Goal: Information Seeking & Learning: Compare options

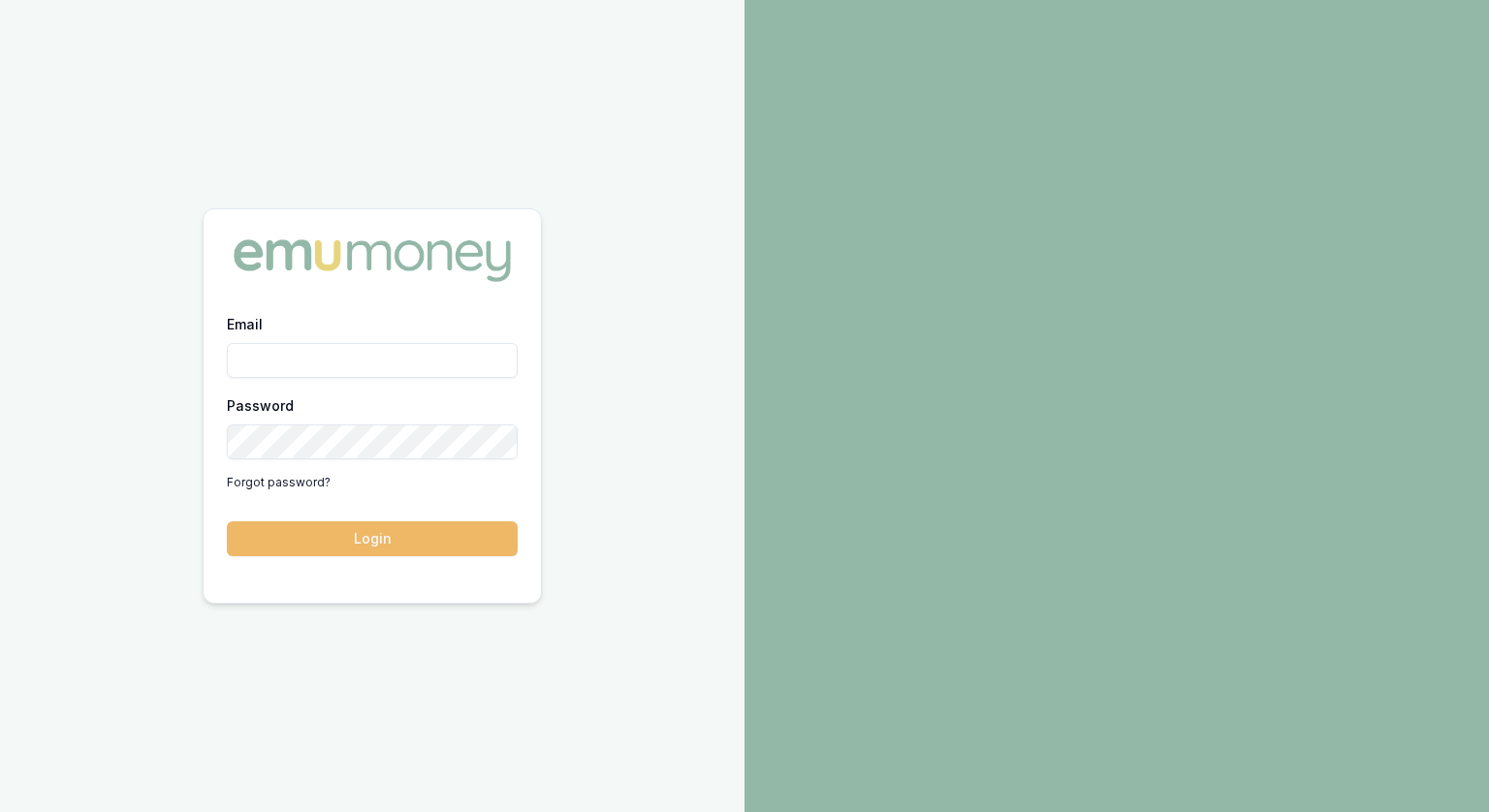
type input "[PERSON_NAME][EMAIL_ADDRESS][PERSON_NAME][DOMAIN_NAME]"
click at [424, 535] on button "Login" at bounding box center [372, 538] width 291 height 35
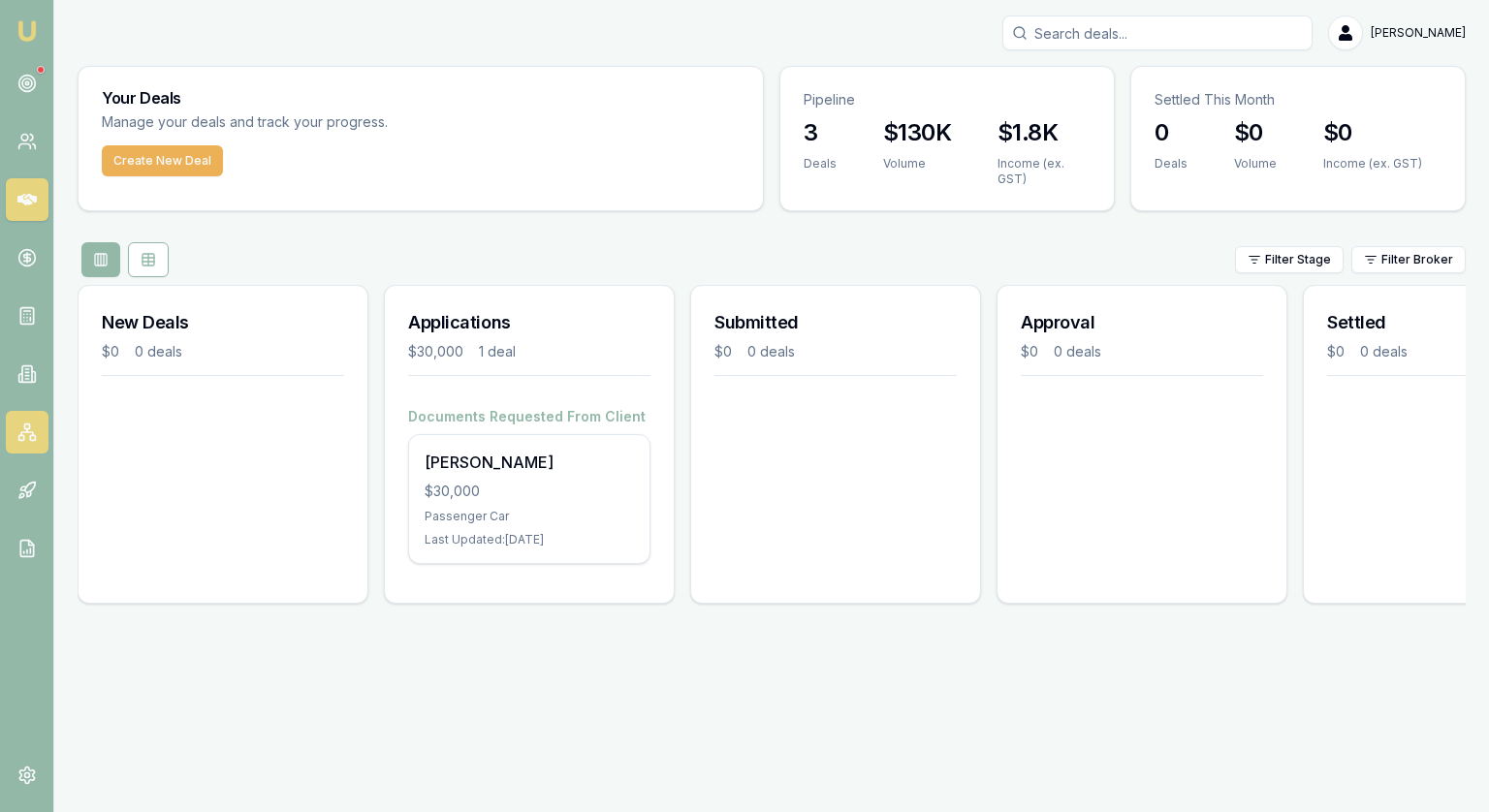
click at [16, 428] on link at bounding box center [27, 431] width 43 height 43
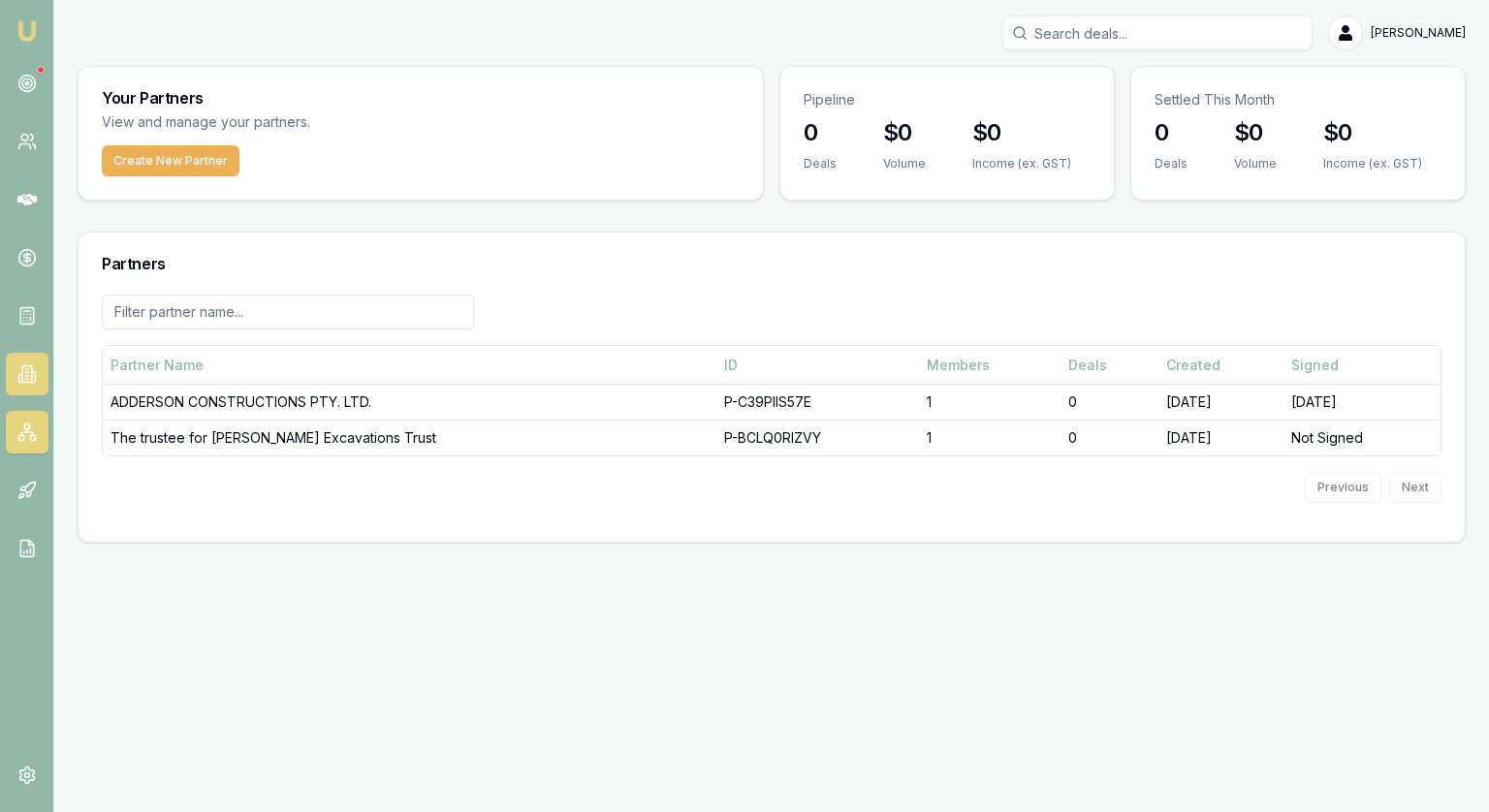
click at [15, 373] on link at bounding box center [27, 374] width 43 height 43
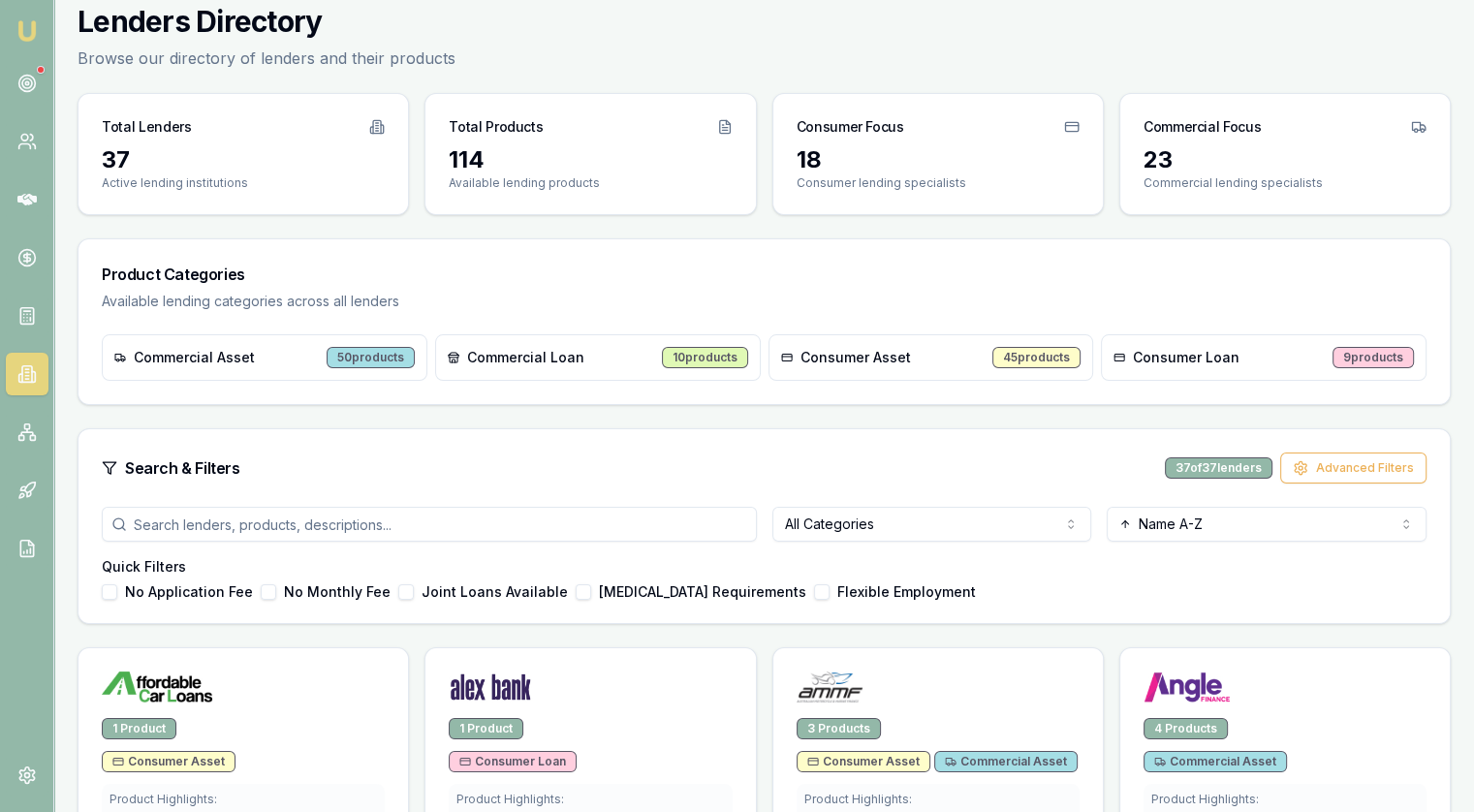
scroll to position [193, 0]
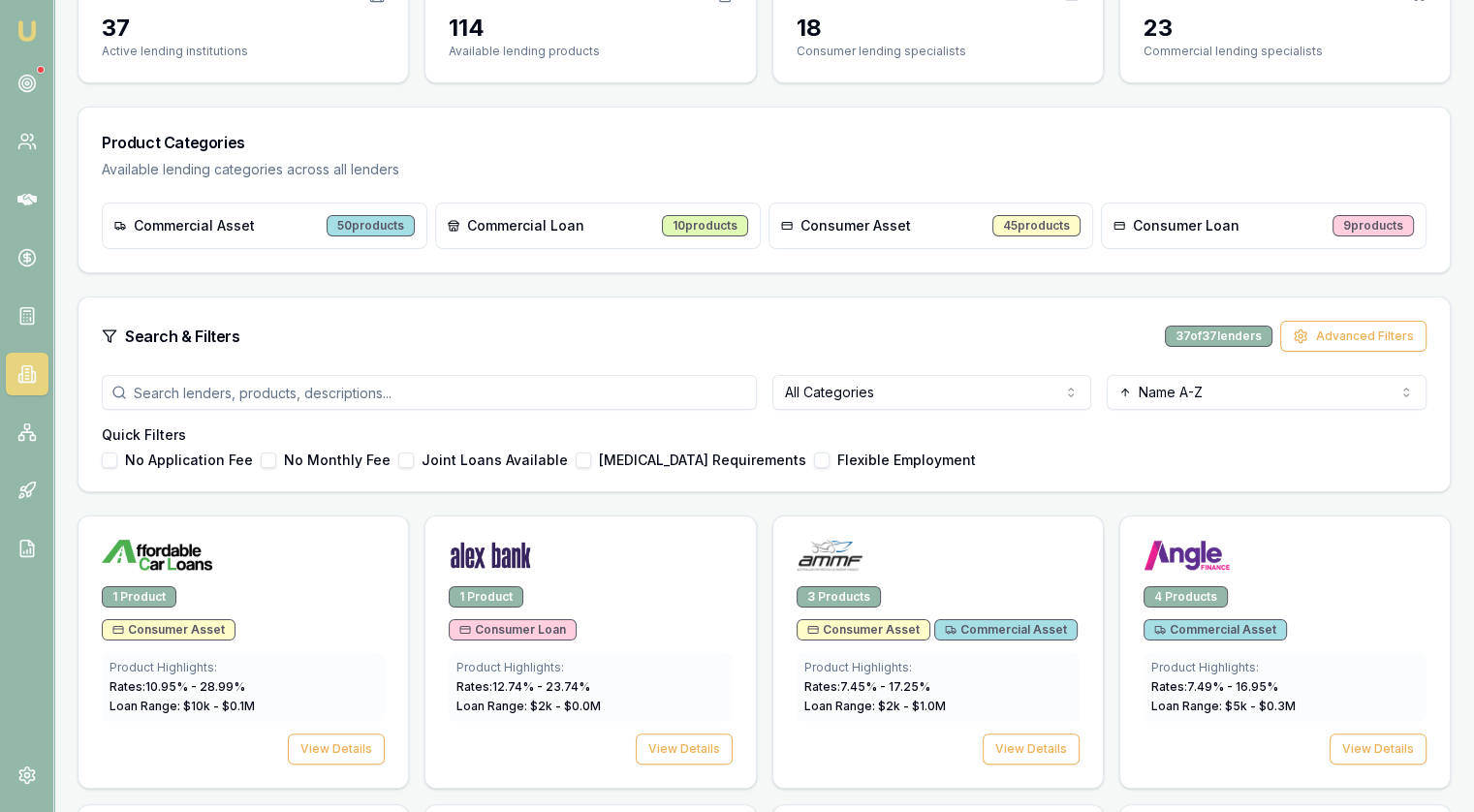
click at [950, 387] on html "Emu Broker Jonathan Myers Toggle Menu Lenders Directory Browse our directory of…" at bounding box center [737, 212] width 1474 height 812
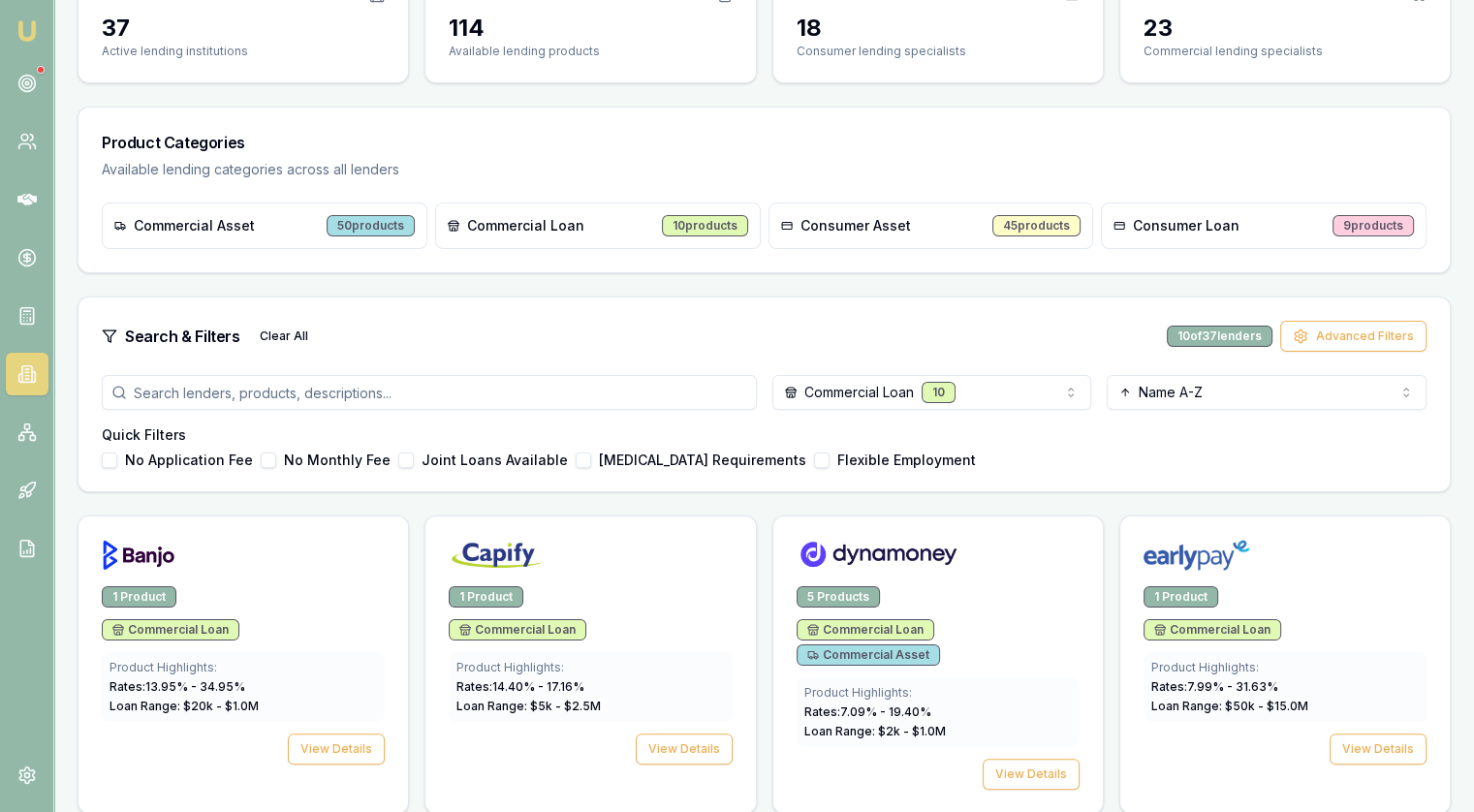
click at [877, 401] on html "Emu Broker [PERSON_NAME] Toggle Menu Lenders Directory Browse our directory of …" at bounding box center [737, 212] width 1474 height 812
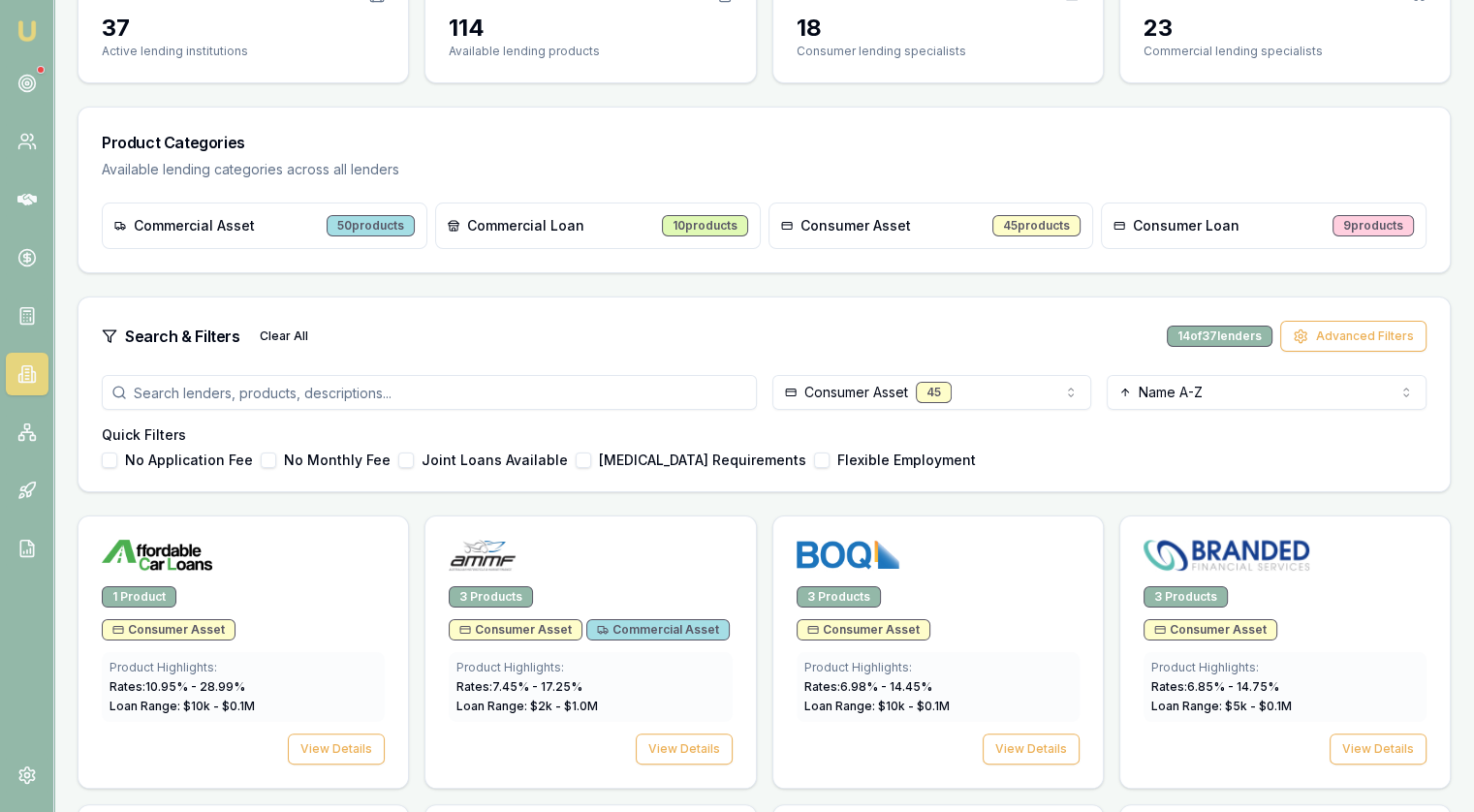
click at [861, 395] on html "Emu Broker [PERSON_NAME] Toggle Menu Lenders Directory Browse our directory of …" at bounding box center [737, 212] width 1474 height 812
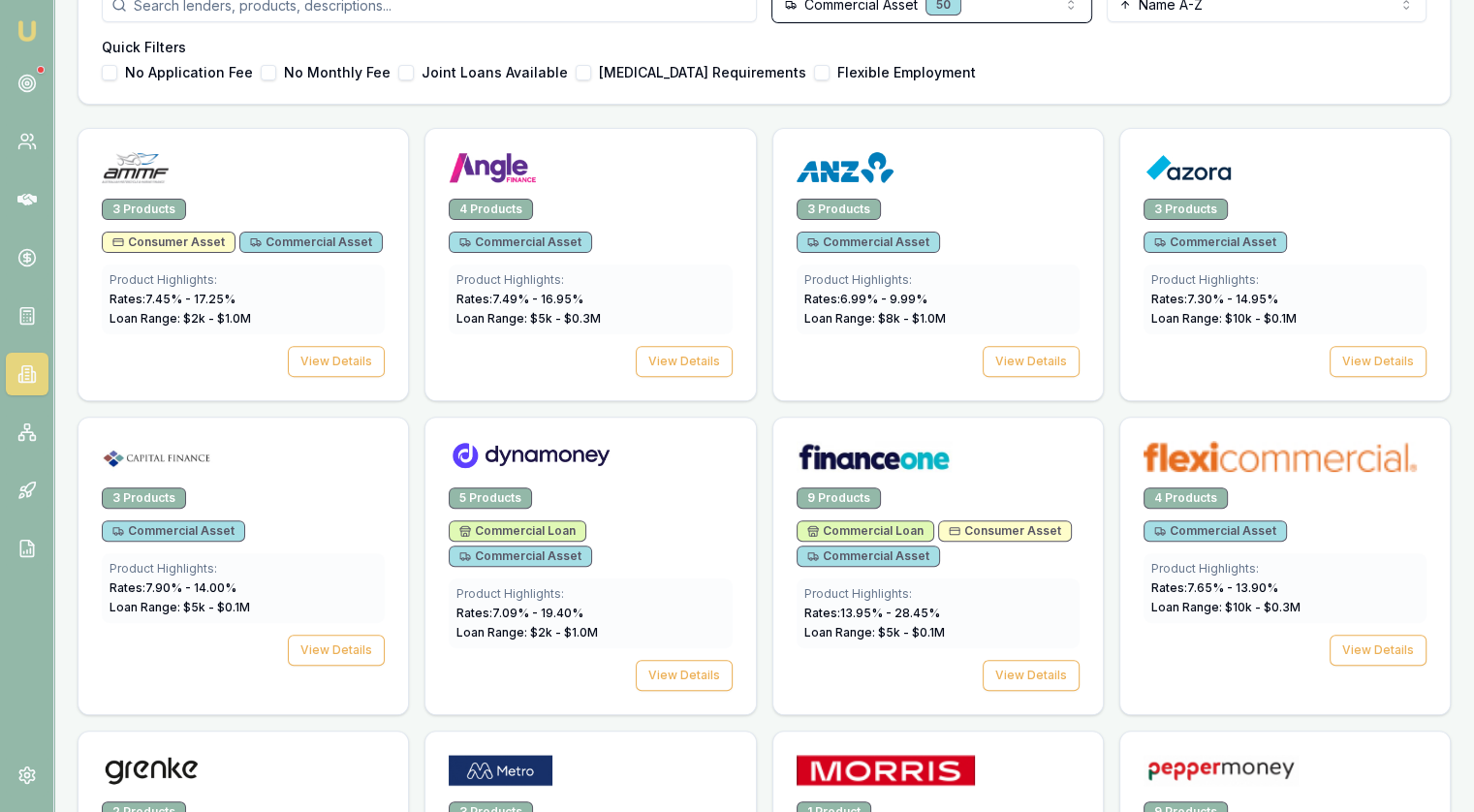
scroll to position [290, 0]
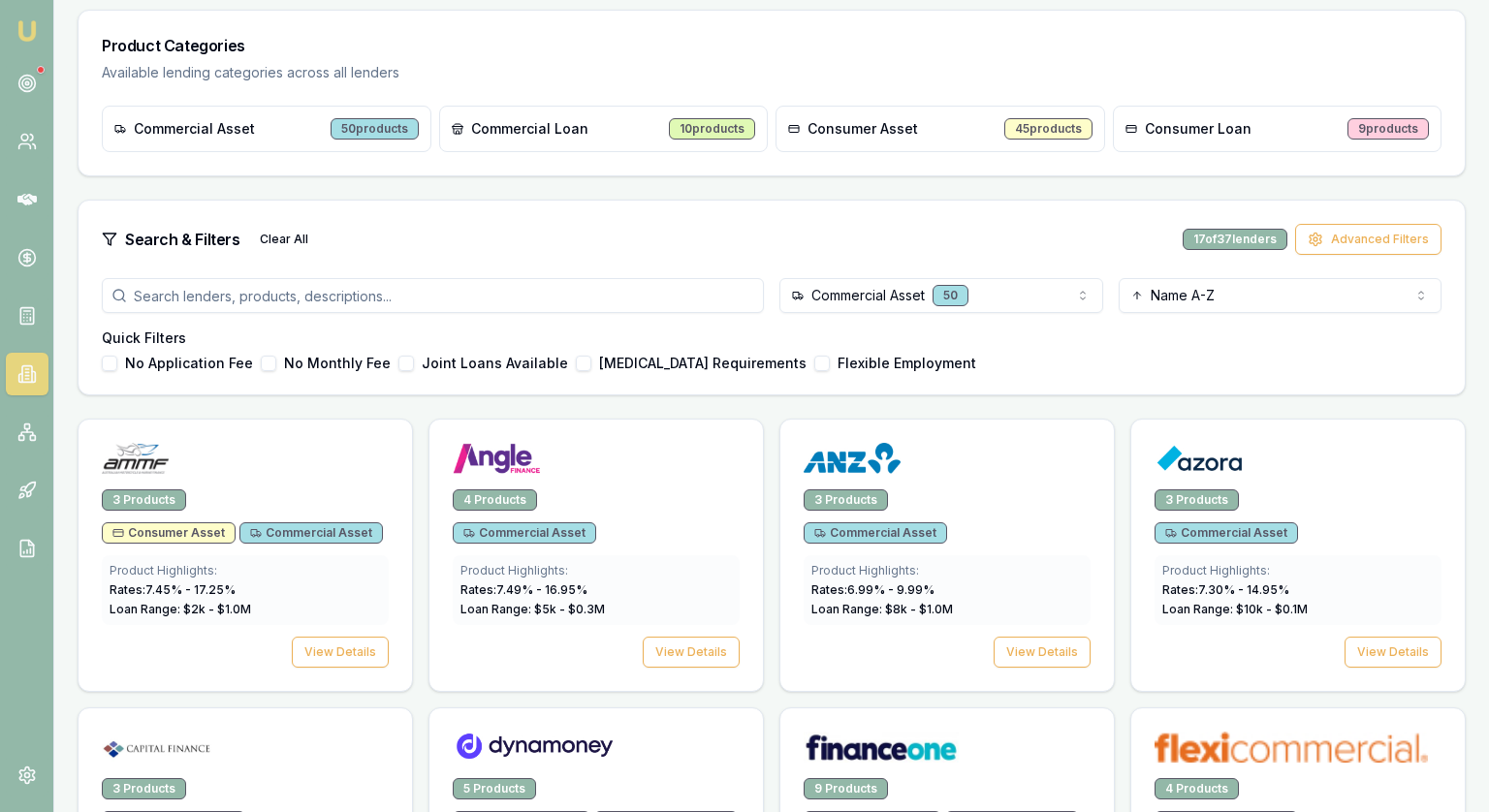
click at [913, 294] on html "Emu Broker Jonathan Myers Toggle Menu Lenders Directory Browse our directory of…" at bounding box center [744, 115] width 1489 height 812
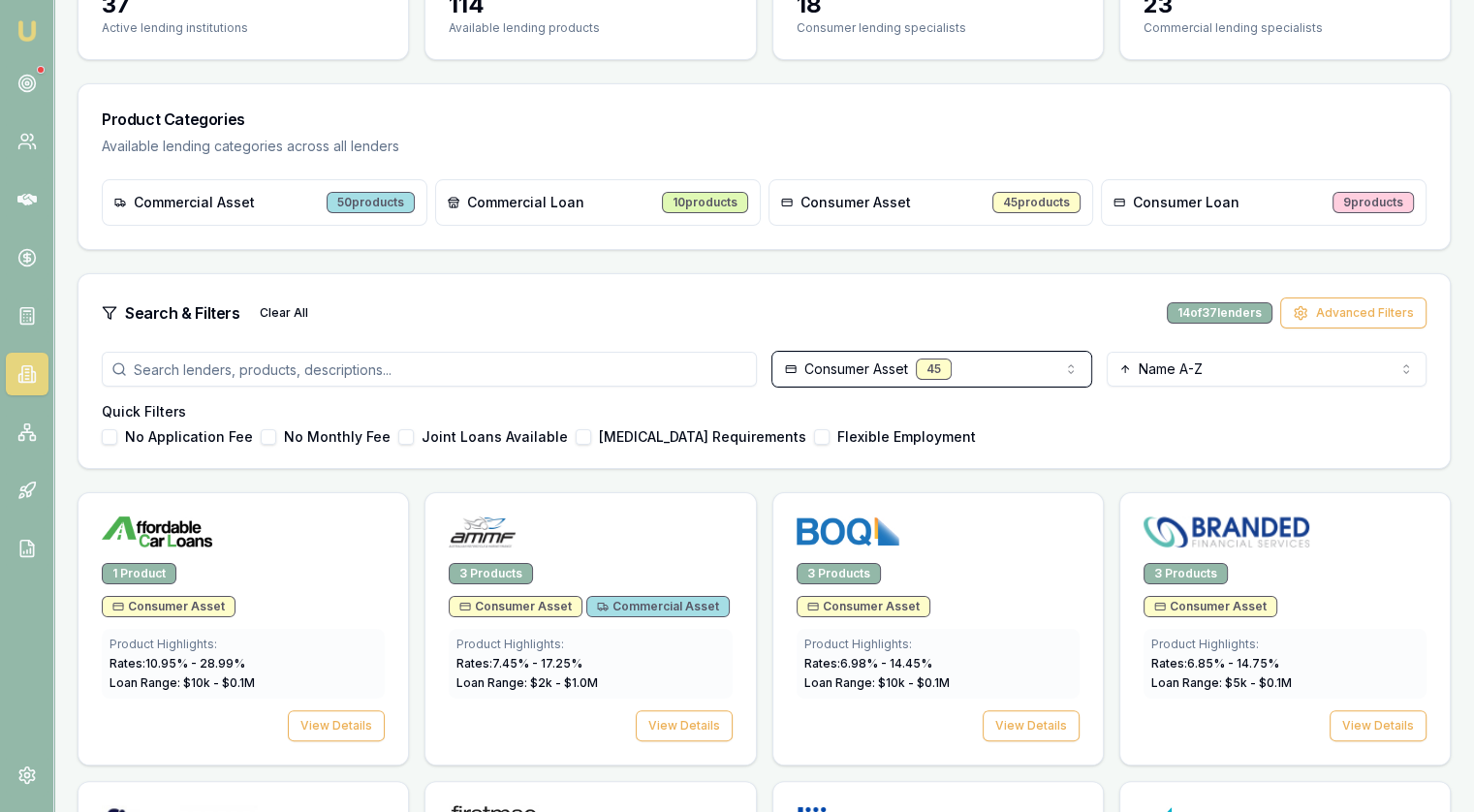
scroll to position [193, 0]
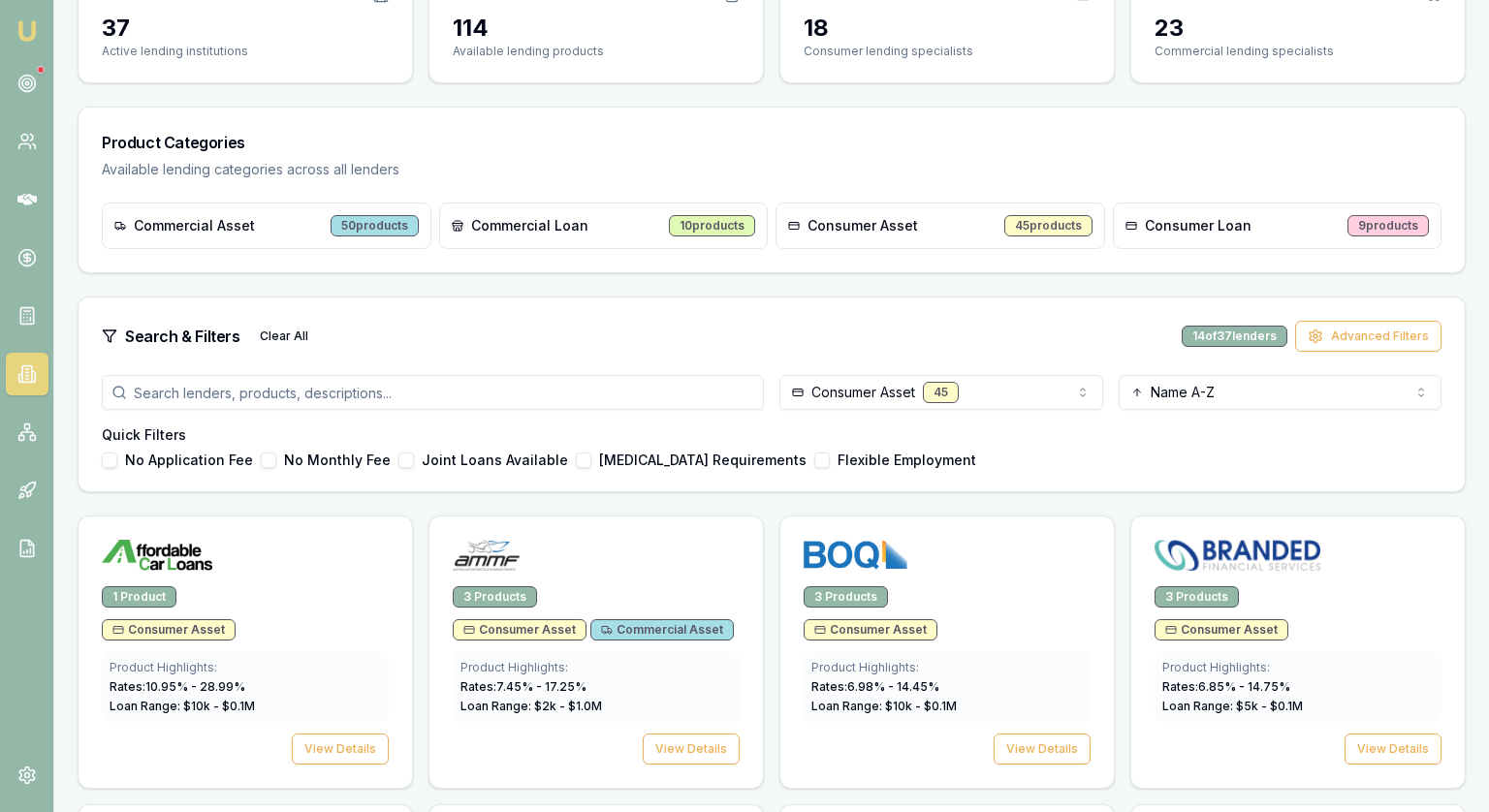
click at [894, 391] on html "Emu Broker [PERSON_NAME] Toggle Menu Lenders Directory Browse our directory of …" at bounding box center [744, 212] width 1489 height 812
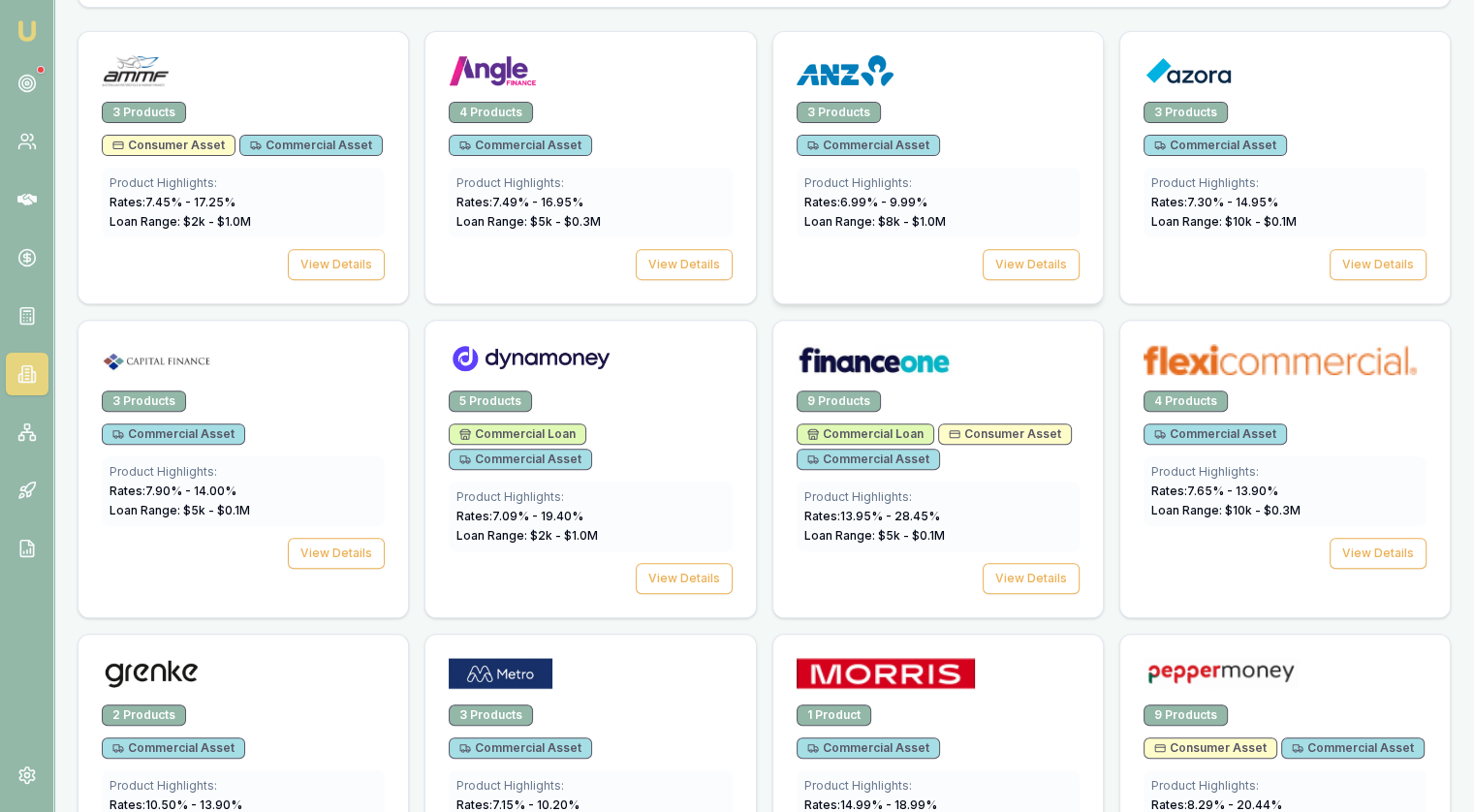
scroll to position [1066, 0]
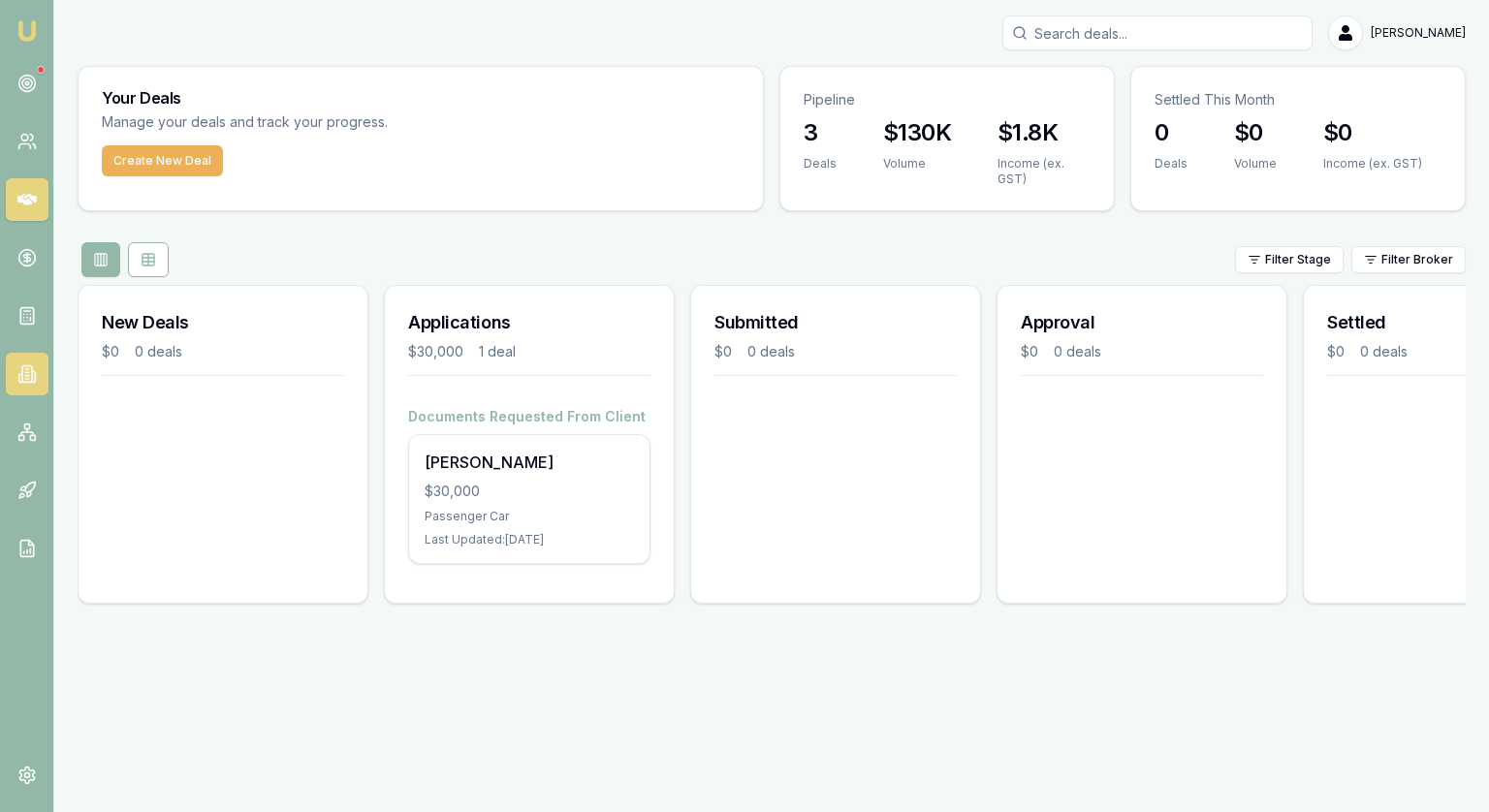
click at [37, 365] on link at bounding box center [27, 374] width 43 height 43
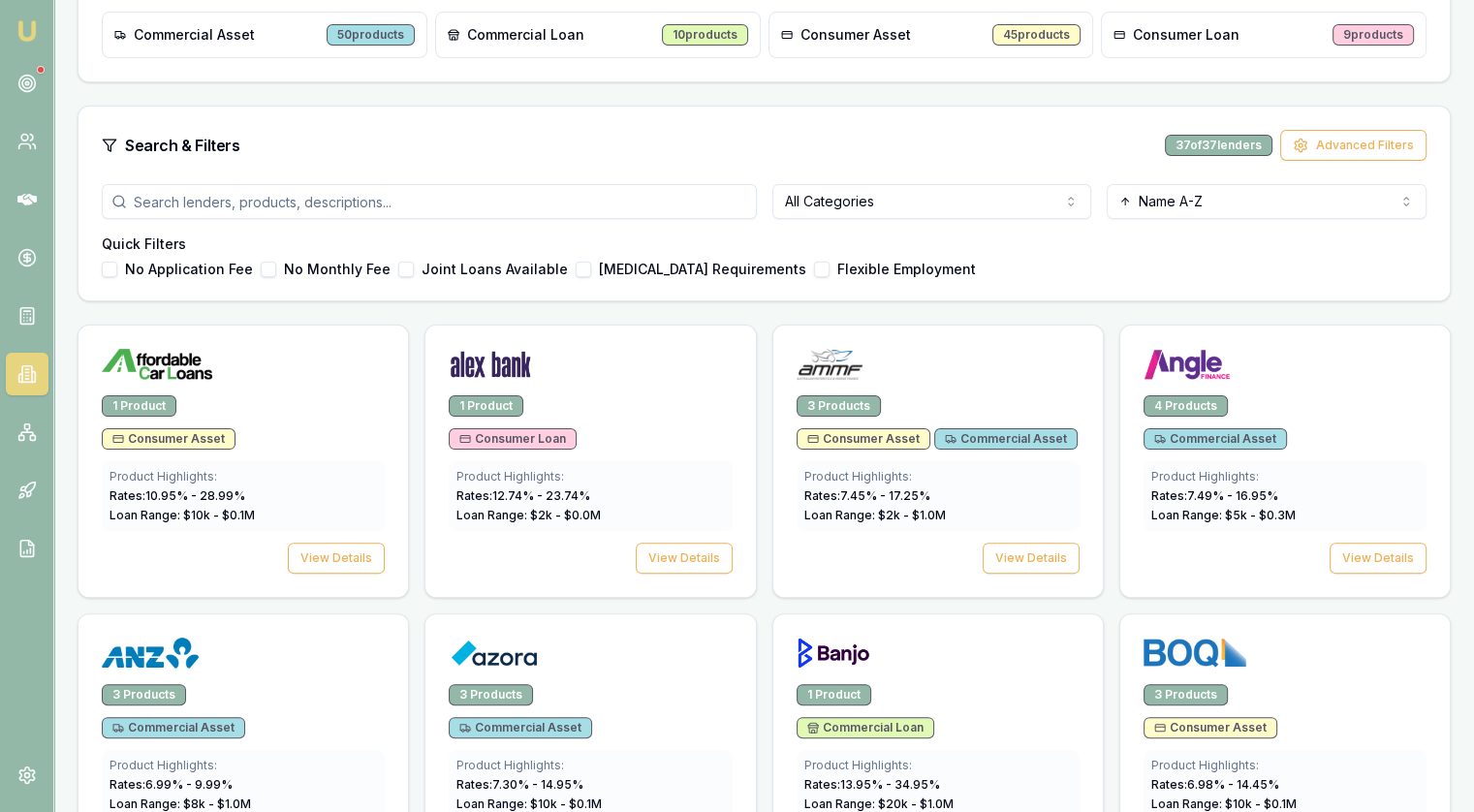
scroll to position [388, 0]
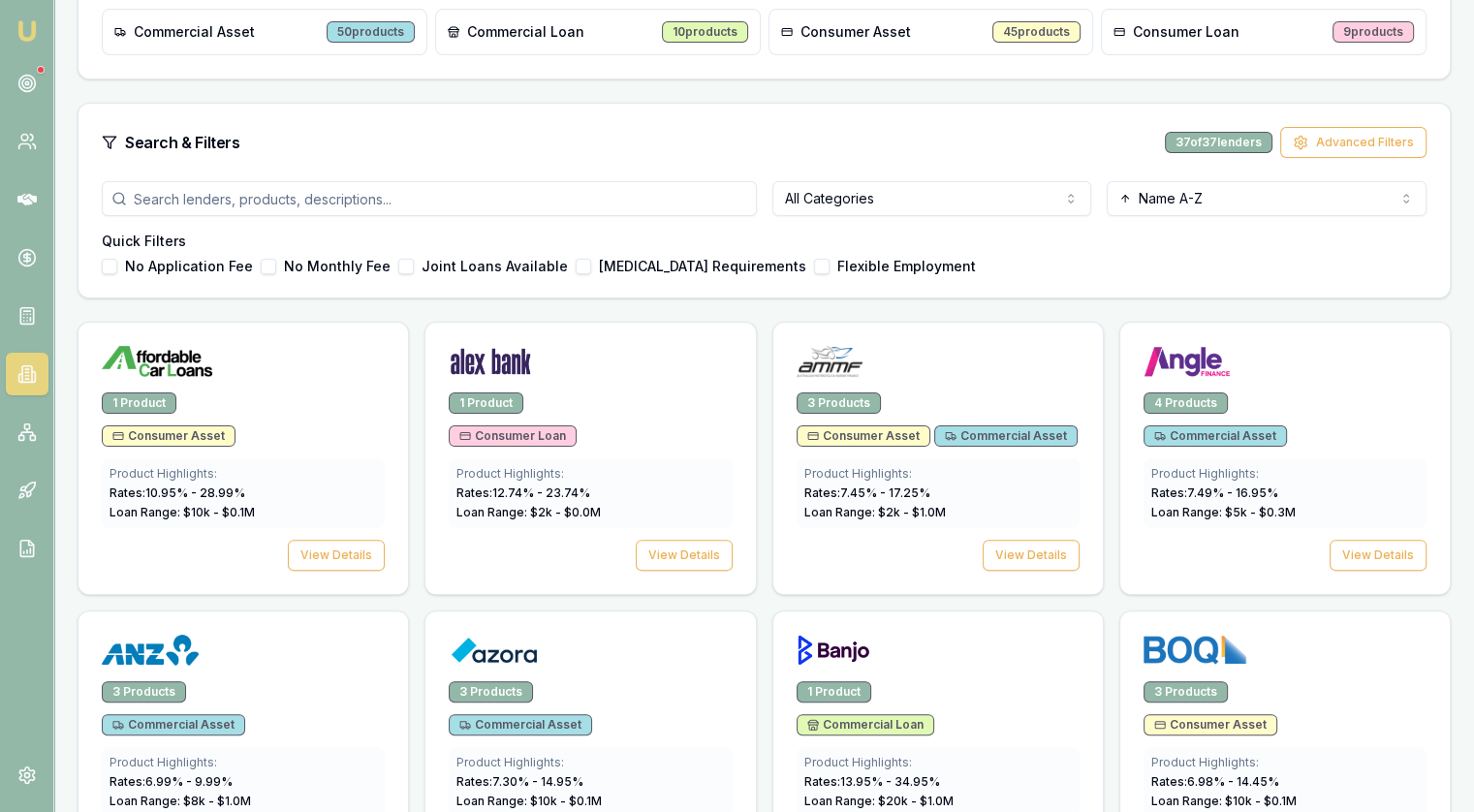
click at [840, 193] on html "Emu Broker [PERSON_NAME] Toggle Menu Lenders Directory Browse our directory of …" at bounding box center [737, 18] width 1474 height 812
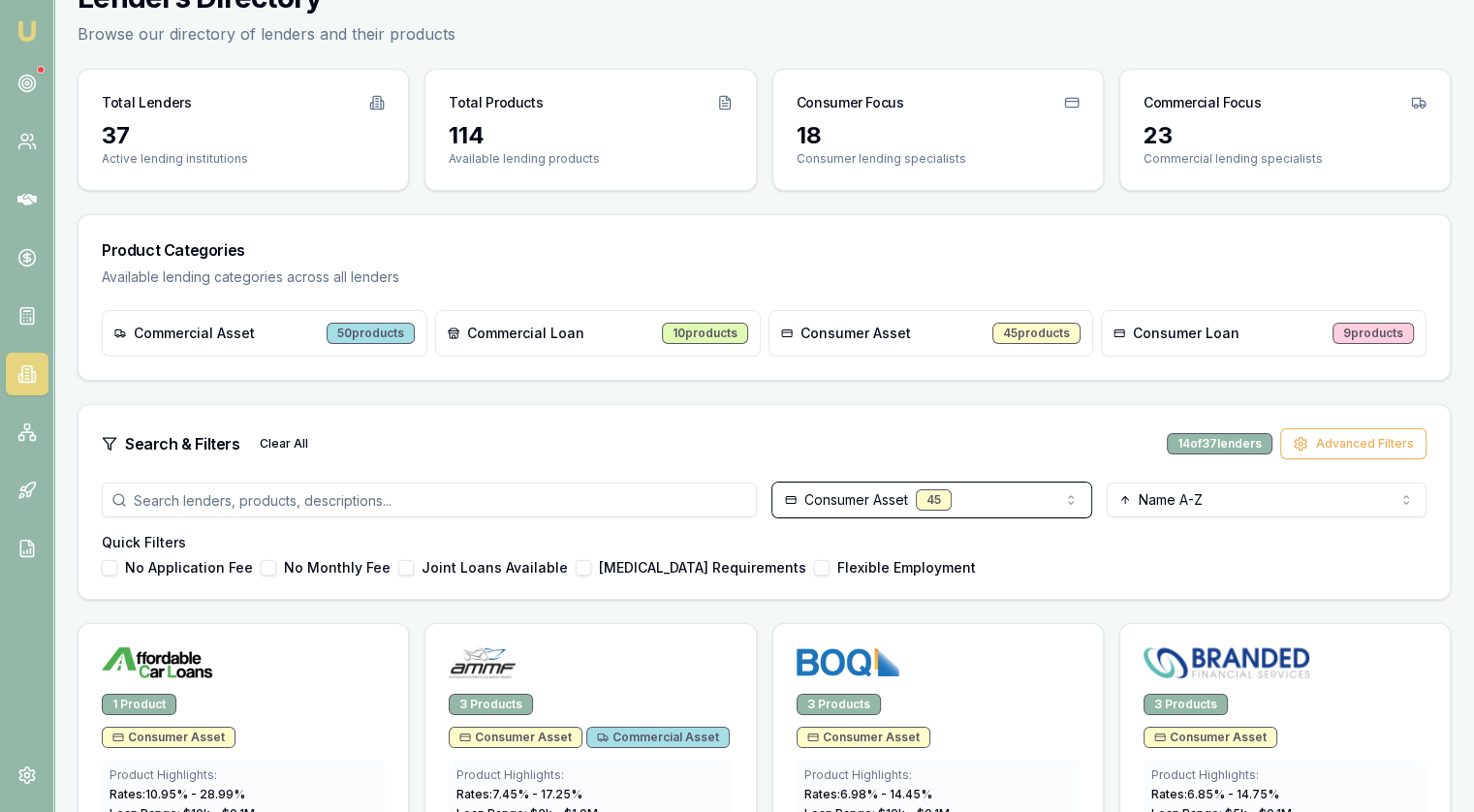
scroll to position [4, 0]
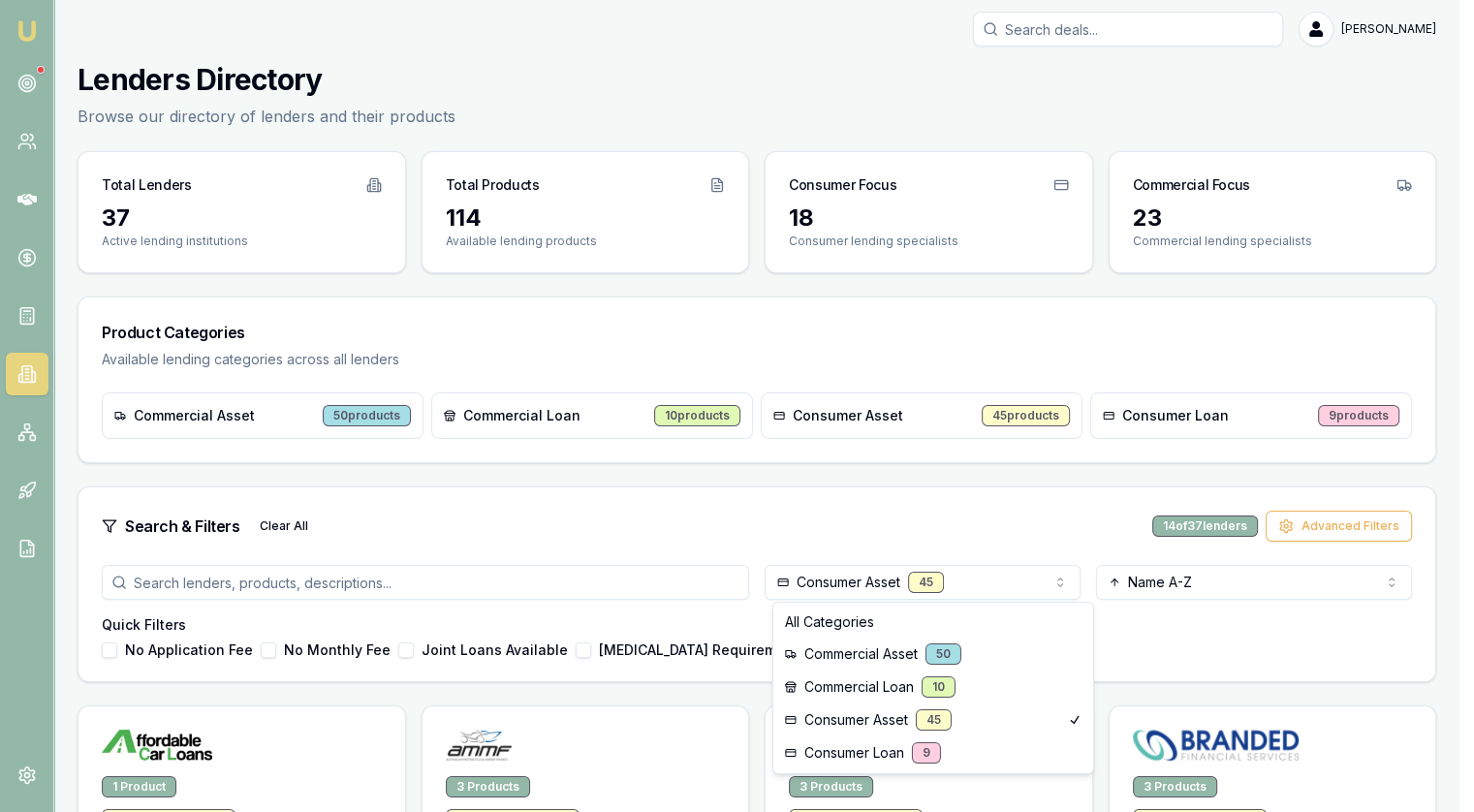
click at [886, 580] on html "Emu Broker [PERSON_NAME] Toggle Menu Lenders Directory Browse our directory of …" at bounding box center [737, 402] width 1474 height 812
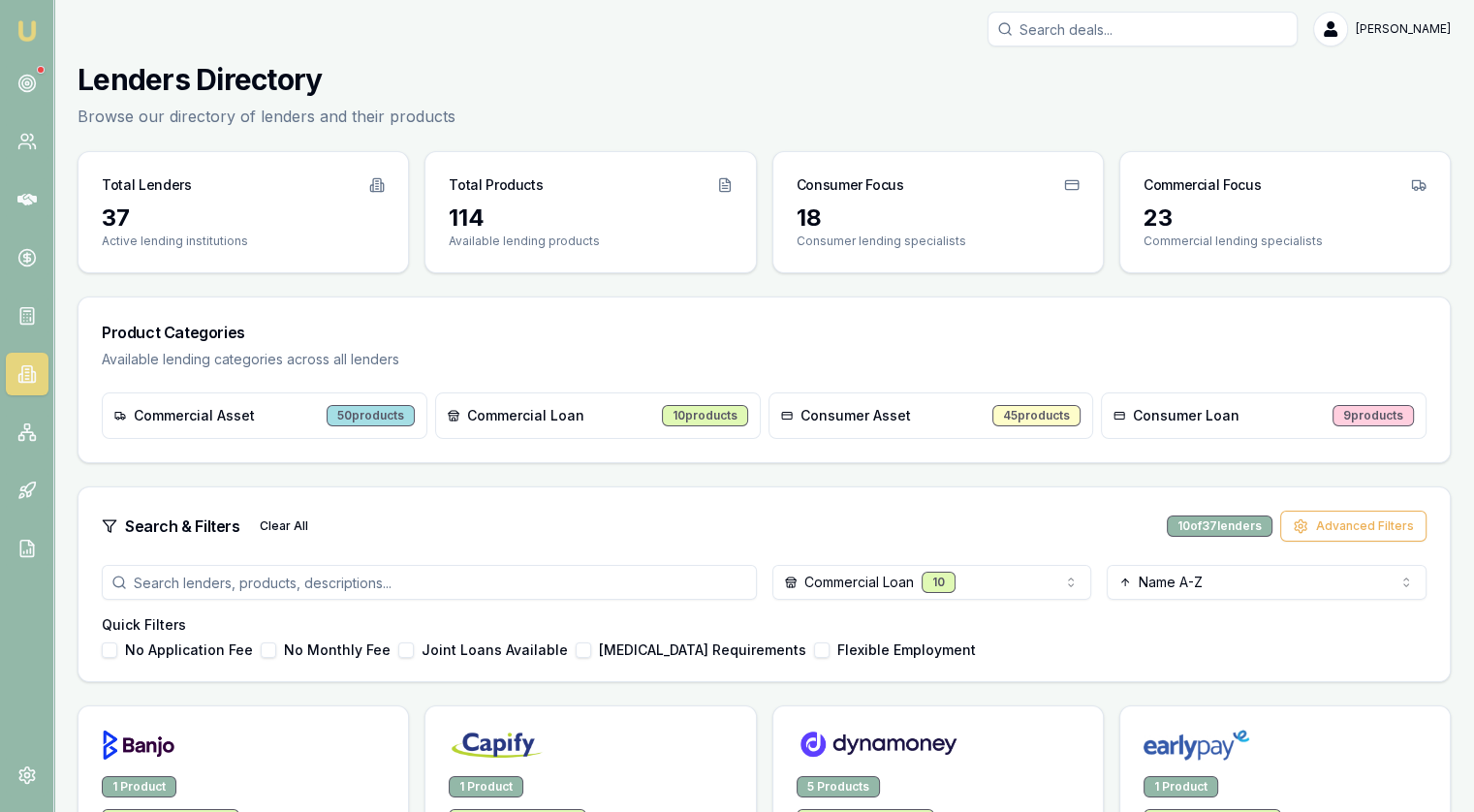
click at [904, 587] on html "Emu Broker [PERSON_NAME] Toggle Menu Lenders Directory Browse our directory of …" at bounding box center [737, 402] width 1474 height 812
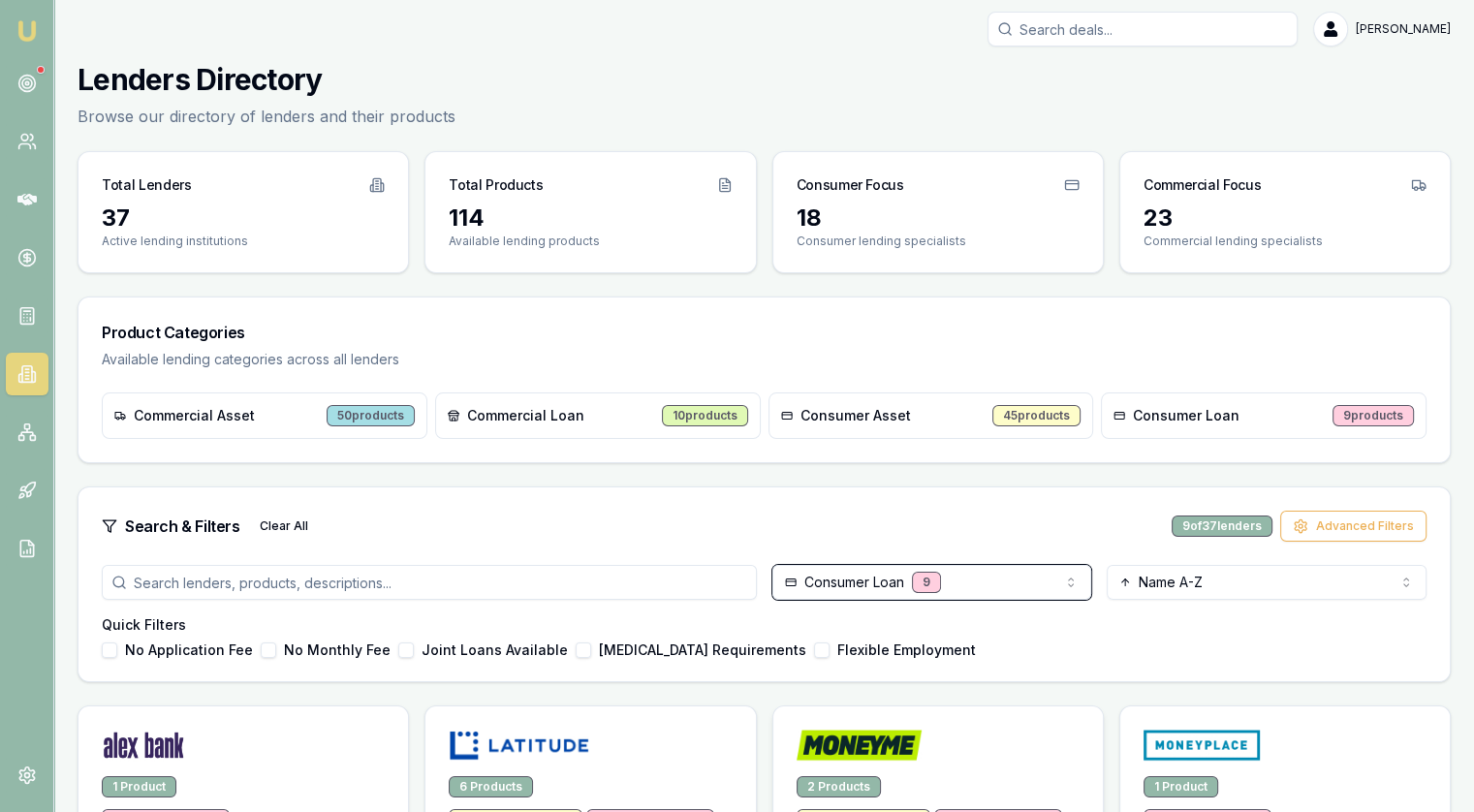
scroll to position [392, 0]
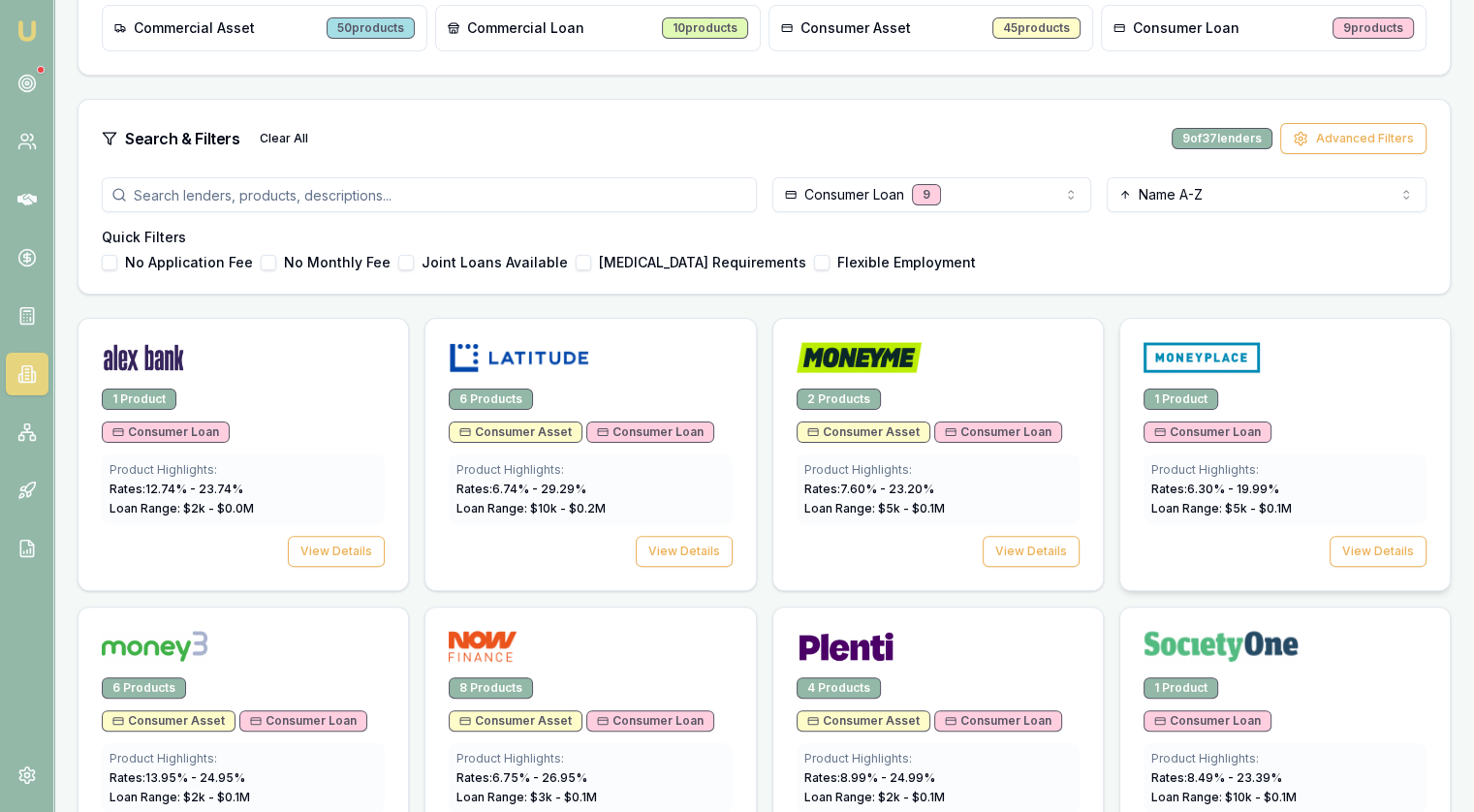
click at [1195, 433] on span "Consumer Loan" at bounding box center [1207, 432] width 106 height 16
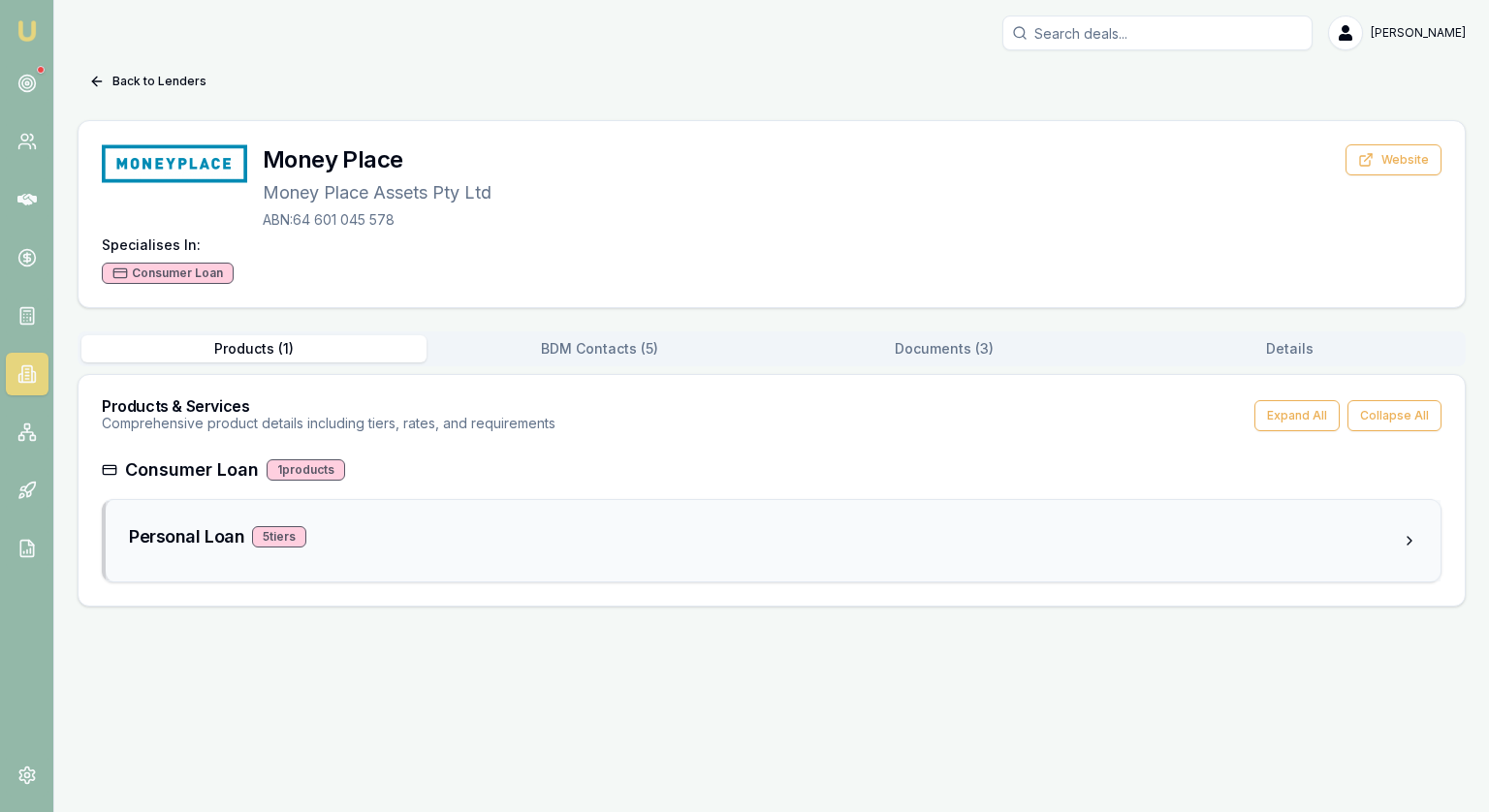
click at [183, 557] on div "Personal Loan 5 tier s" at bounding box center [774, 540] width 1335 height 81
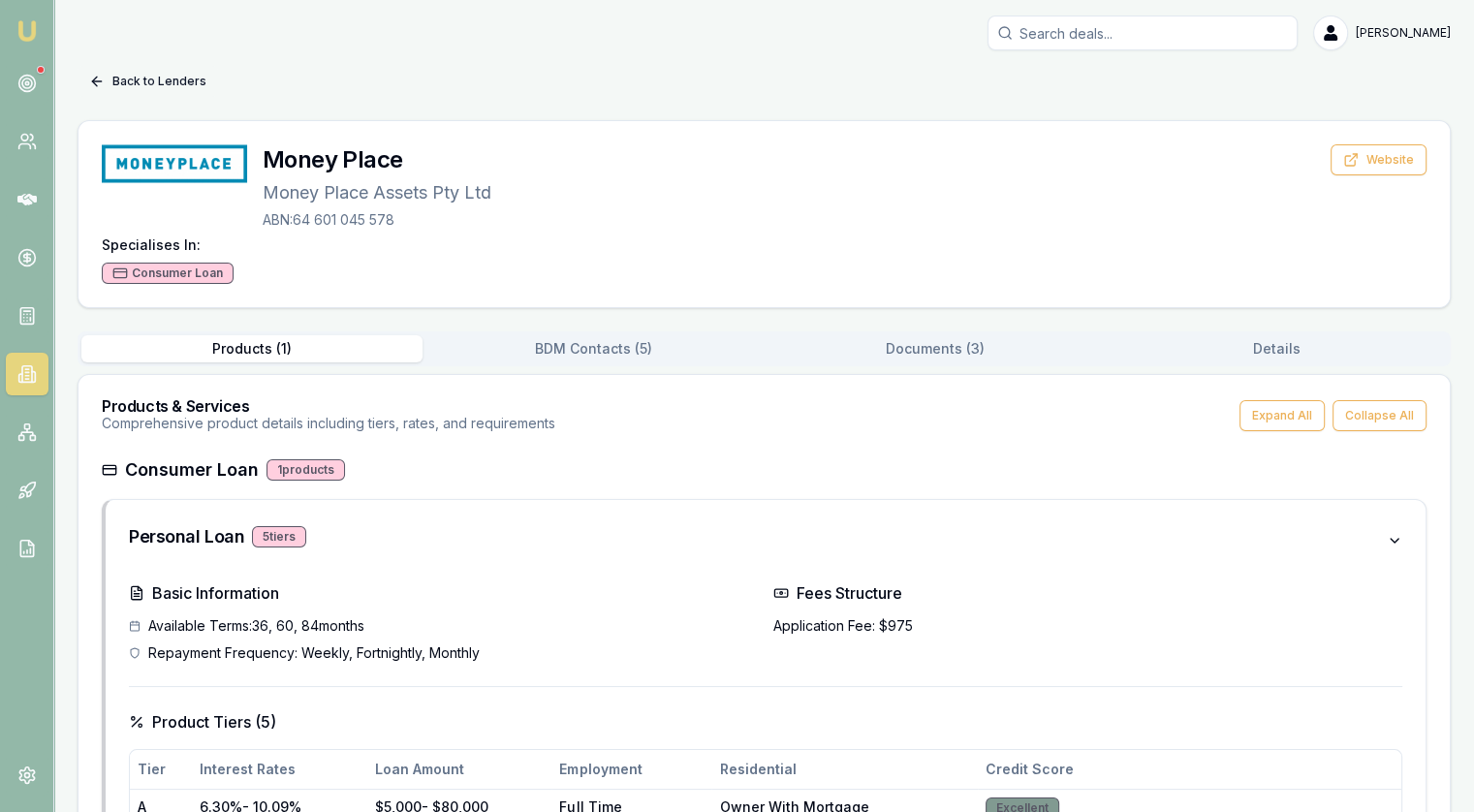
click at [171, 76] on button "Back to Lenders" at bounding box center [148, 80] width 141 height 31
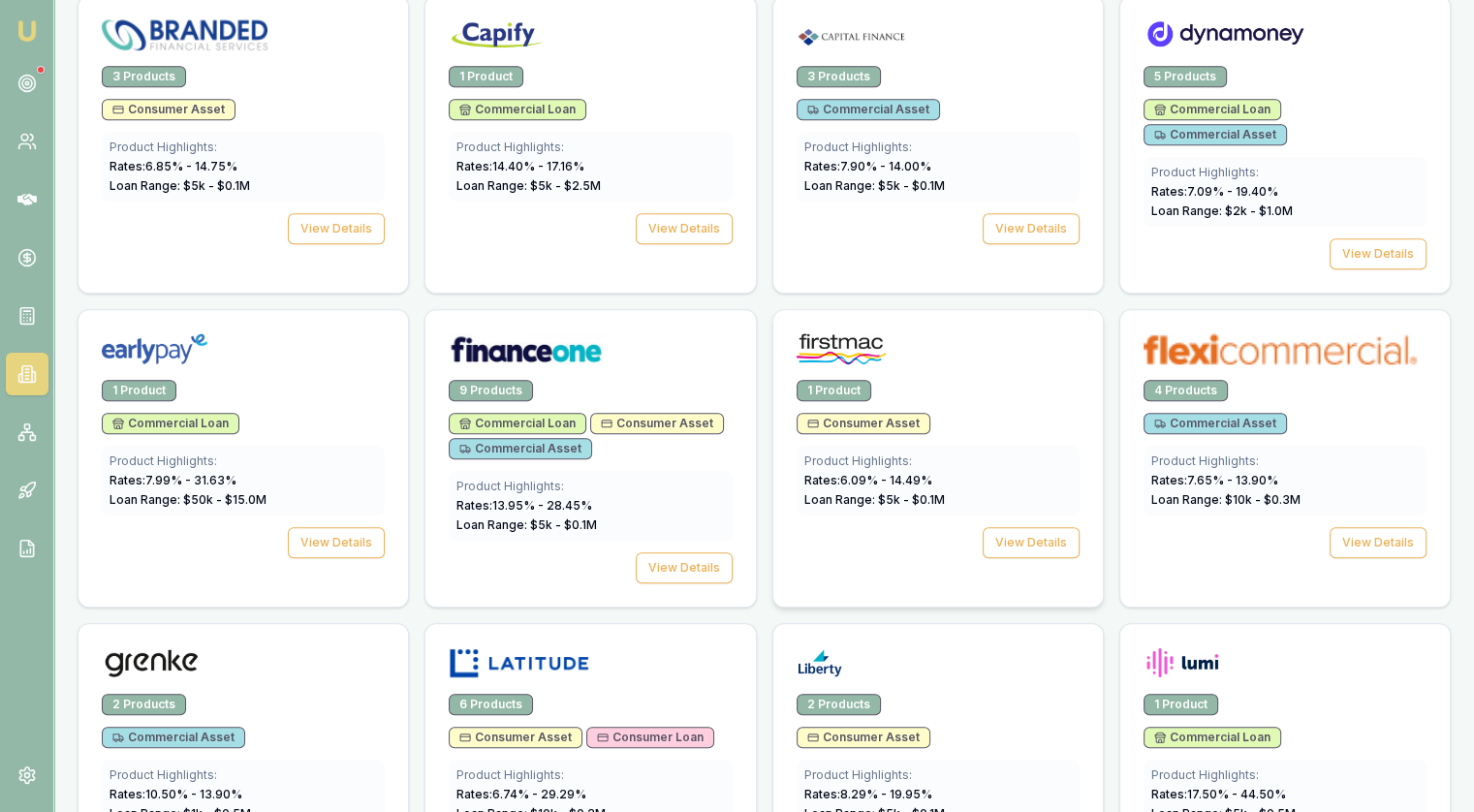
scroll to position [1360, 0]
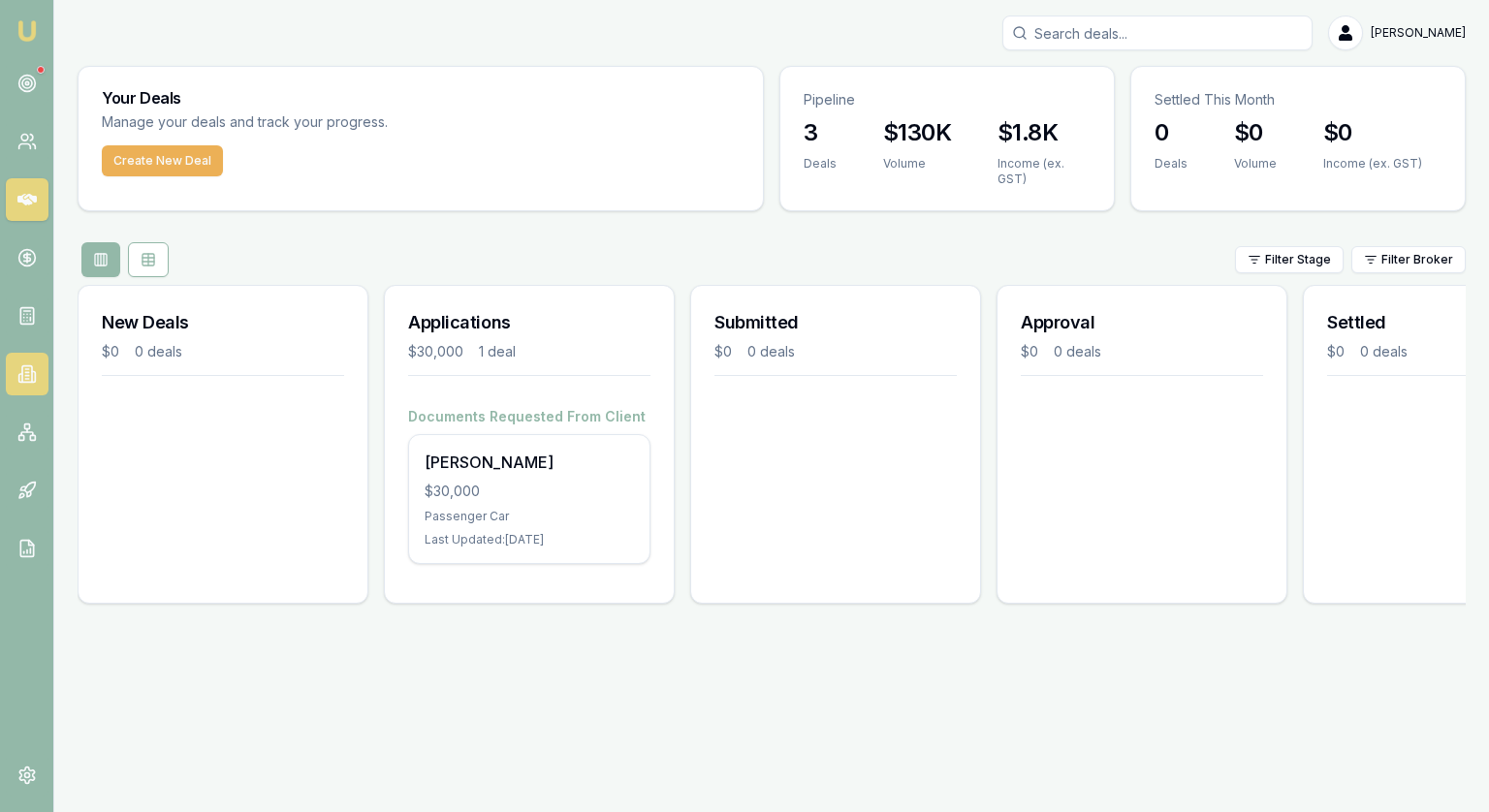
click at [41, 366] on link at bounding box center [27, 374] width 43 height 43
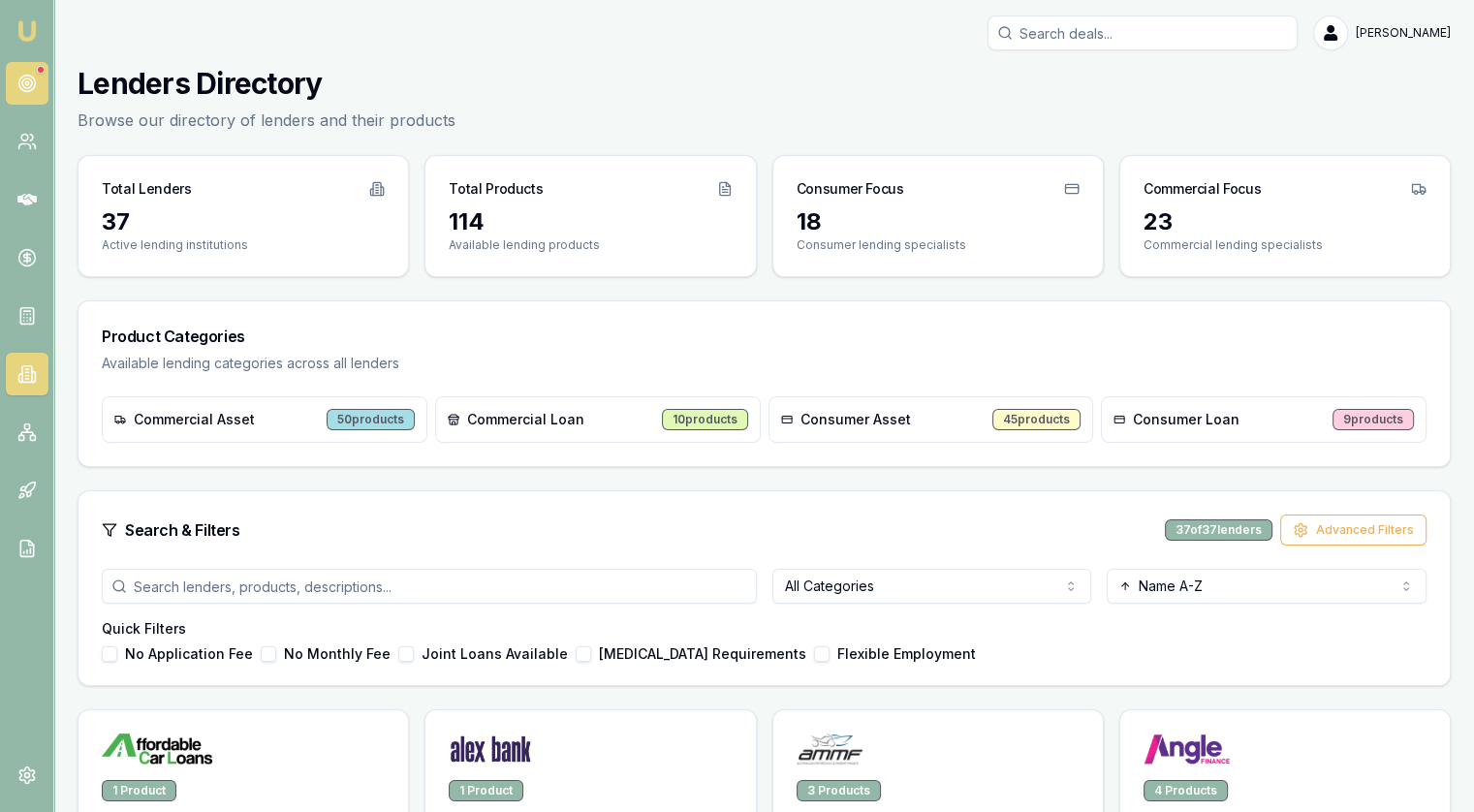
click at [24, 70] on link at bounding box center [27, 83] width 43 height 43
